Goal: Find specific page/section

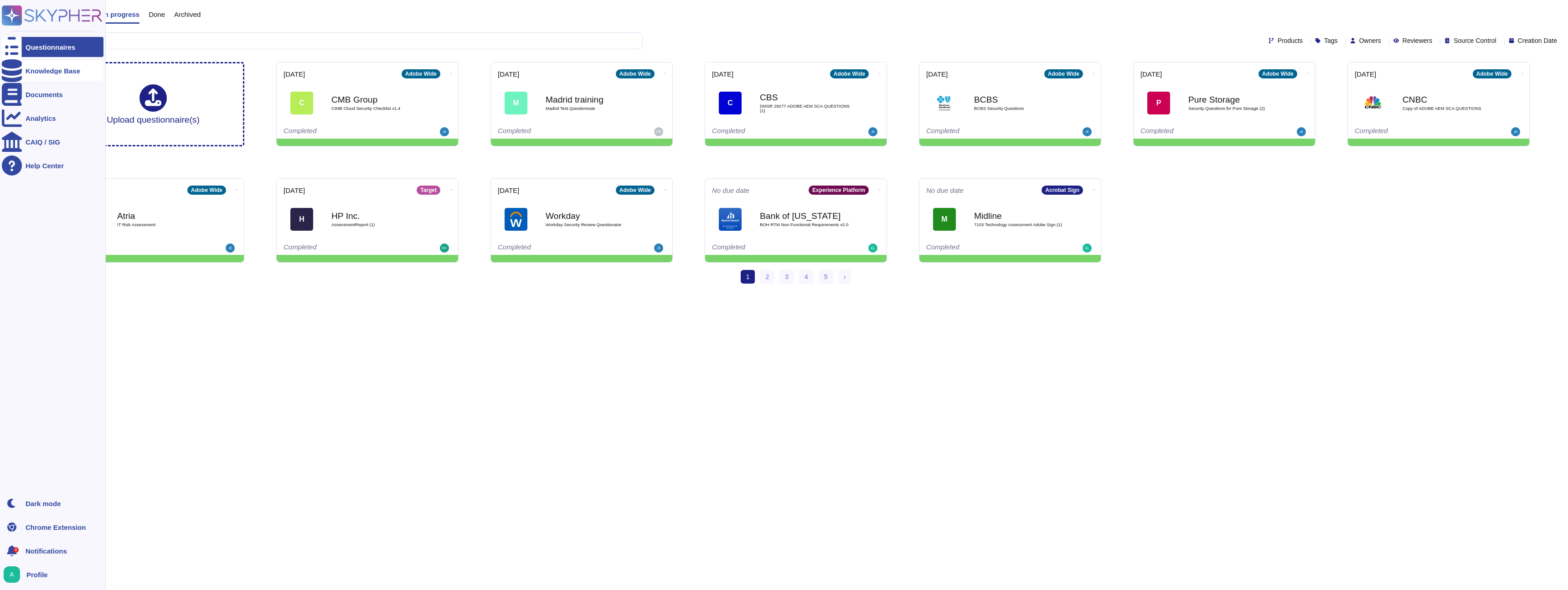
click at [4, 66] on div at bounding box center [12, 71] width 20 height 20
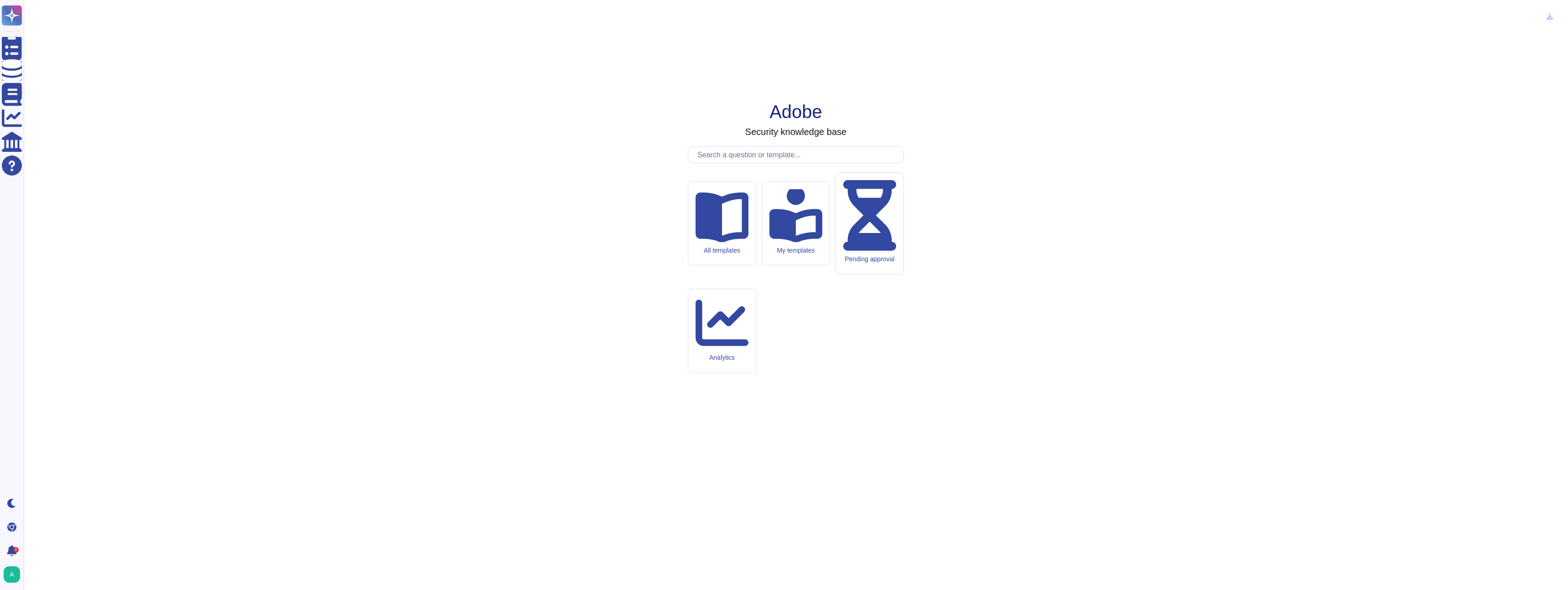
click at [741, 163] on input "text" at bounding box center [798, 155] width 211 height 16
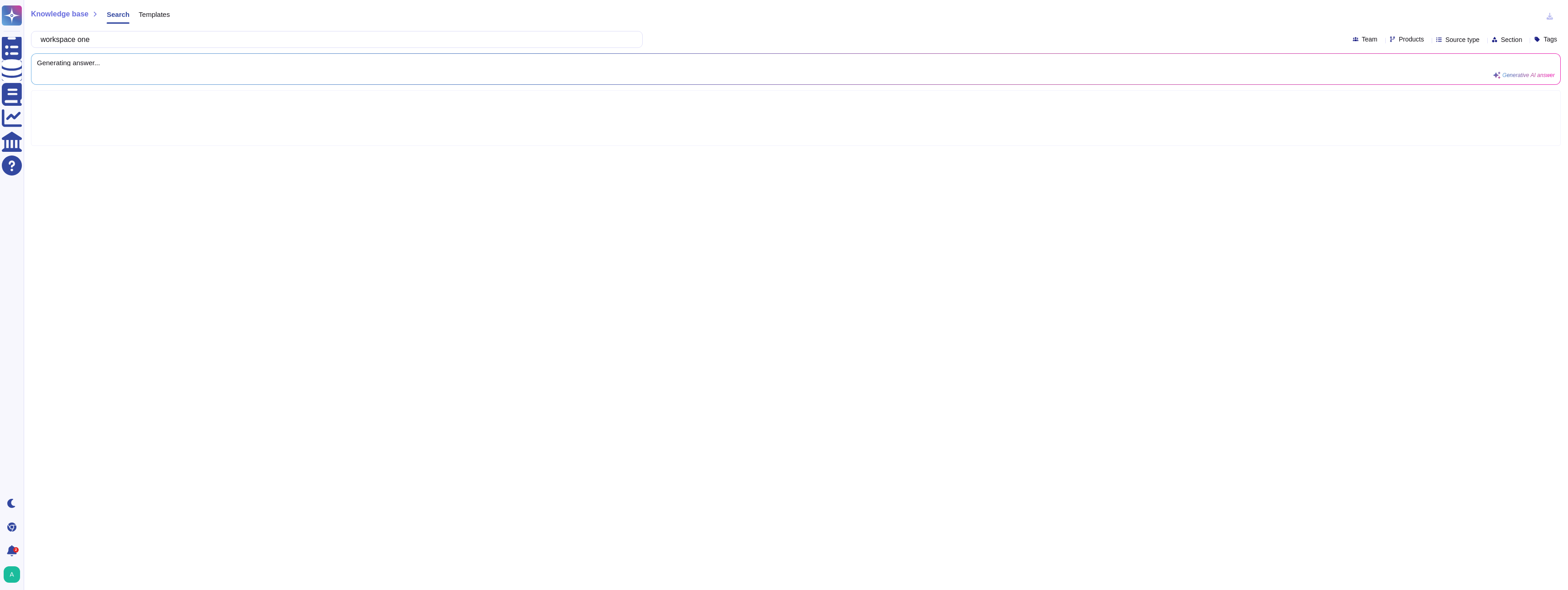
type input "workspace one"
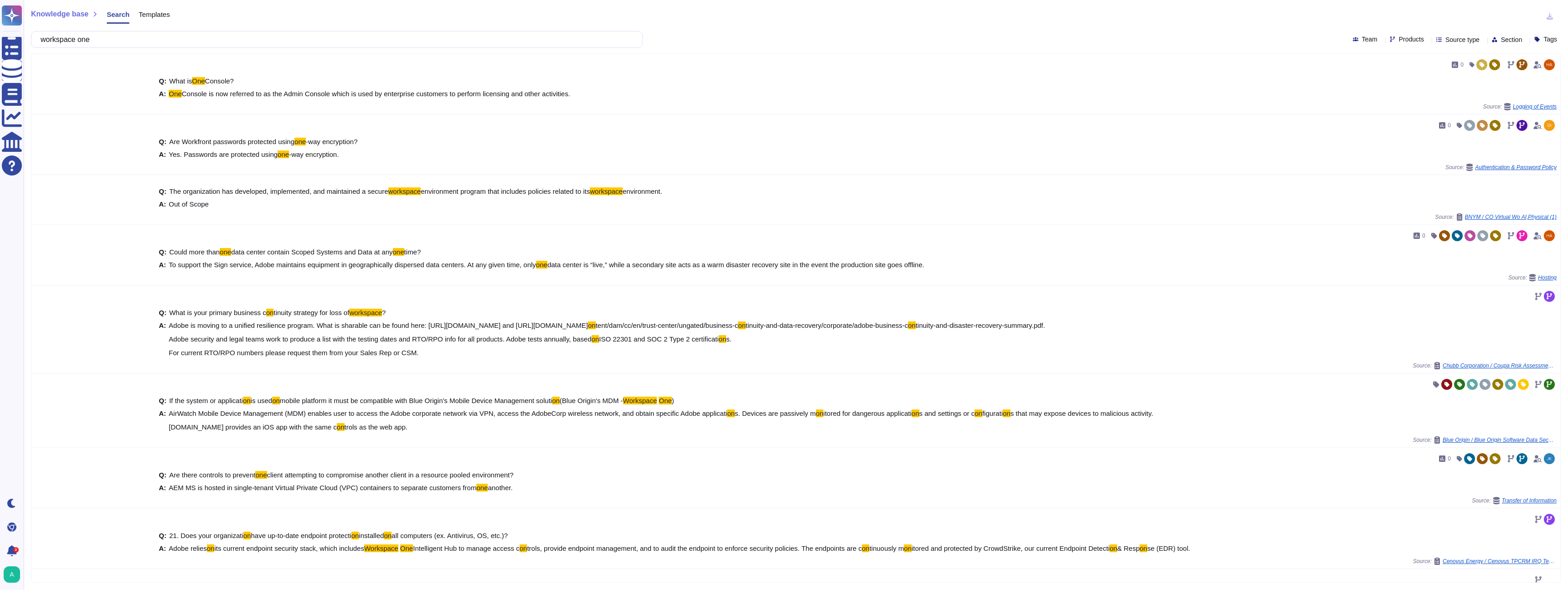
click at [162, 8] on div "Templates" at bounding box center [150, 16] width 40 height 18
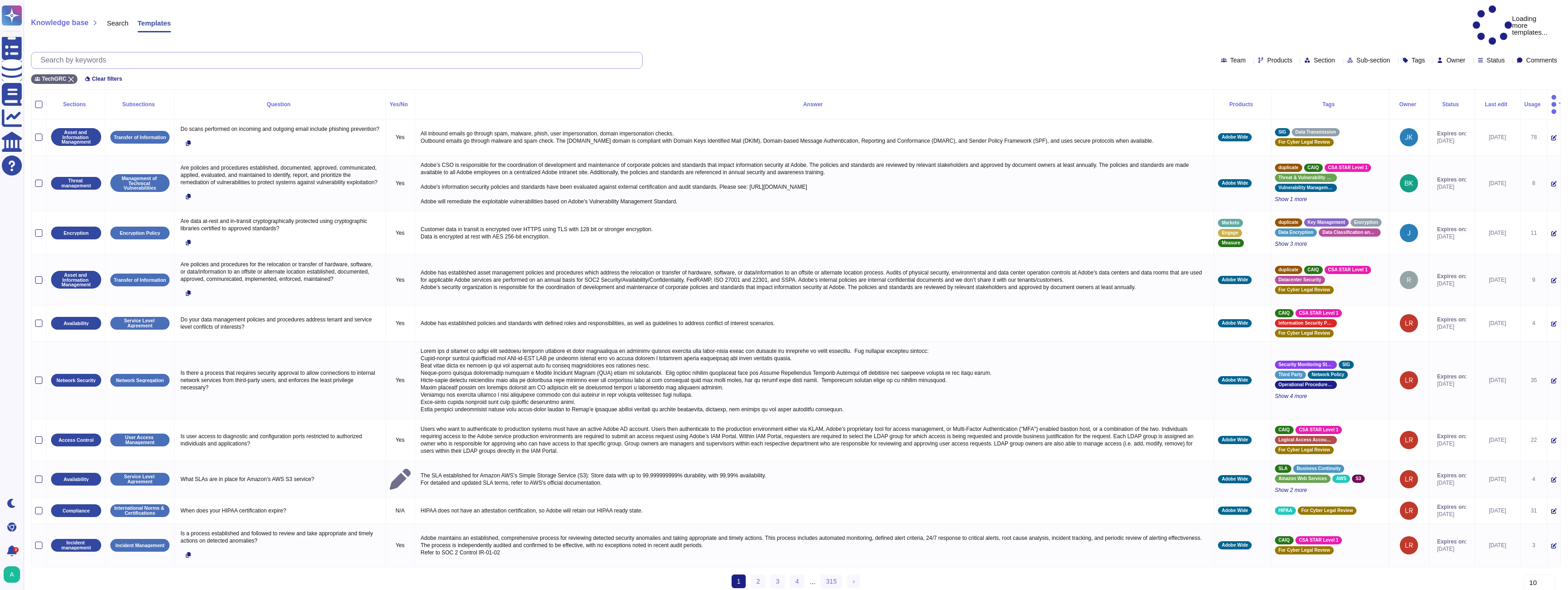
click at [346, 52] on input "text" at bounding box center [339, 60] width 606 height 16
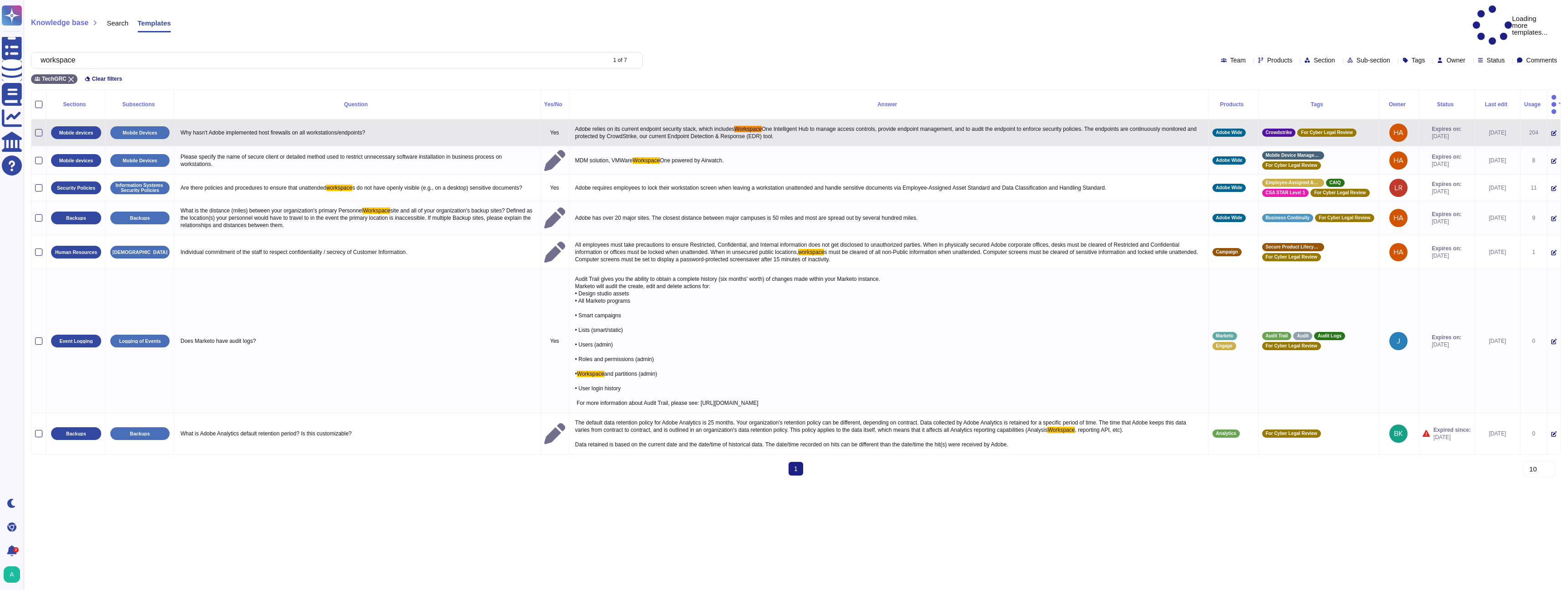
type input "workspace"
